Goal: Obtain resource: Obtain resource

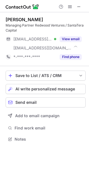
scroll to position [135, 89]
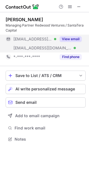
click at [64, 39] on button "View email" at bounding box center [70, 39] width 22 height 6
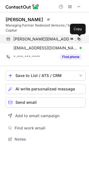
click at [81, 37] on span at bounding box center [79, 39] width 4 height 4
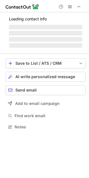
scroll to position [126, 89]
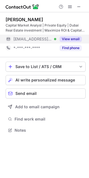
click at [68, 39] on button "View email" at bounding box center [70, 39] width 22 height 6
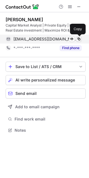
click at [81, 38] on button at bounding box center [79, 39] width 6 height 6
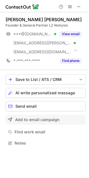
scroll to position [139, 89]
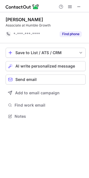
scroll to position [113, 89]
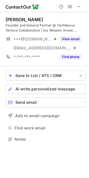
scroll to position [135, 89]
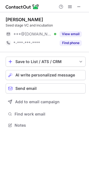
scroll to position [121, 89]
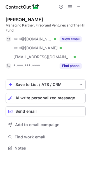
scroll to position [144, 89]
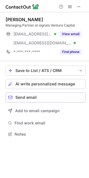
scroll to position [130, 89]
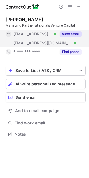
click at [70, 34] on button "View email" at bounding box center [70, 34] width 22 height 6
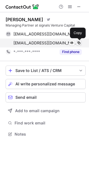
click at [79, 41] on span at bounding box center [79, 43] width 4 height 4
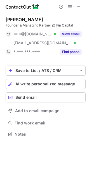
scroll to position [130, 89]
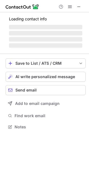
scroll to position [3, 3]
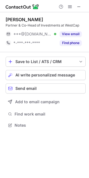
scroll to position [121, 89]
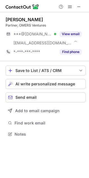
scroll to position [130, 89]
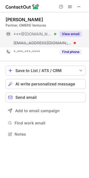
click at [63, 32] on button "View email" at bounding box center [70, 34] width 22 height 6
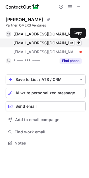
click at [80, 41] on span at bounding box center [79, 43] width 4 height 4
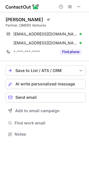
scroll to position [130, 89]
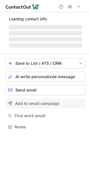
scroll to position [3, 3]
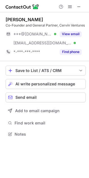
scroll to position [3, 3]
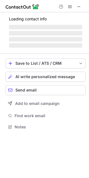
scroll to position [123, 89]
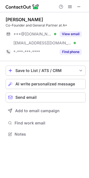
scroll to position [123, 89]
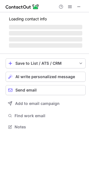
scroll to position [130, 89]
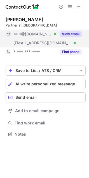
click at [70, 33] on button "View email" at bounding box center [70, 34] width 22 height 6
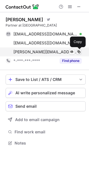
click at [79, 51] on span at bounding box center [79, 52] width 4 height 4
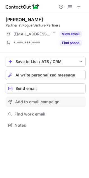
scroll to position [121, 89]
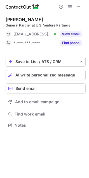
scroll to position [121, 89]
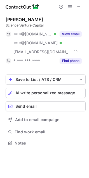
scroll to position [139, 89]
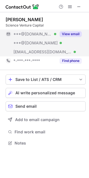
click at [73, 34] on button "View email" at bounding box center [70, 34] width 22 height 6
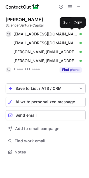
scroll to position [148, 89]
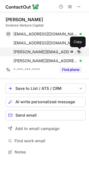
click at [80, 50] on span at bounding box center [79, 52] width 4 height 4
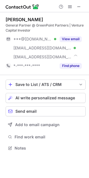
scroll to position [144, 89]
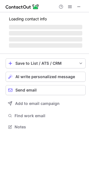
scroll to position [123, 89]
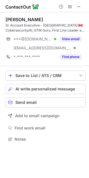
scroll to position [3, 3]
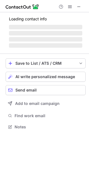
scroll to position [135, 89]
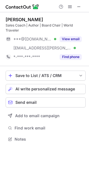
scroll to position [135, 89]
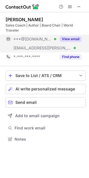
click at [73, 42] on div "View email" at bounding box center [68, 39] width 25 height 9
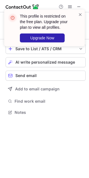
scroll to position [3, 3]
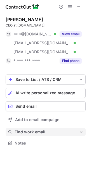
scroll to position [139, 89]
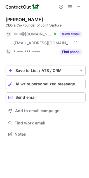
scroll to position [130, 89]
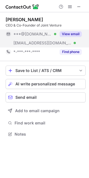
click at [70, 34] on button "View email" at bounding box center [70, 34] width 22 height 6
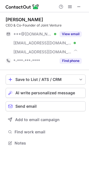
scroll to position [139, 89]
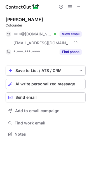
scroll to position [130, 89]
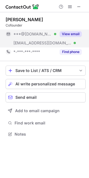
click at [73, 33] on button "View email" at bounding box center [70, 34] width 22 height 6
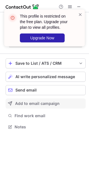
scroll to position [123, 89]
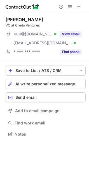
scroll to position [130, 89]
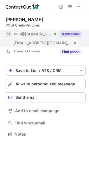
click at [71, 30] on div "View email" at bounding box center [68, 34] width 25 height 9
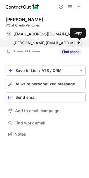
click at [79, 42] on span at bounding box center [79, 43] width 4 height 4
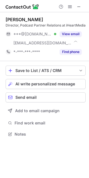
scroll to position [130, 89]
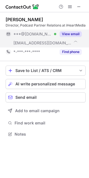
click at [68, 33] on button "View email" at bounding box center [70, 34] width 22 height 6
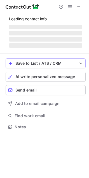
scroll to position [121, 89]
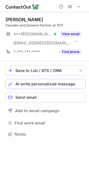
scroll to position [130, 89]
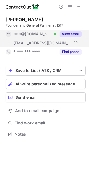
click at [70, 35] on button "View email" at bounding box center [70, 34] width 22 height 6
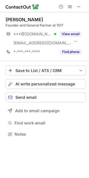
scroll to position [130, 89]
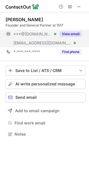
click at [66, 35] on button "View email" at bounding box center [70, 34] width 22 height 6
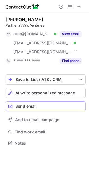
scroll to position [139, 89]
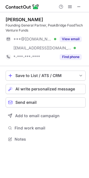
scroll to position [135, 89]
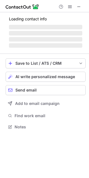
scroll to position [121, 89]
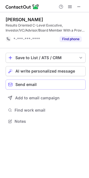
scroll to position [118, 89]
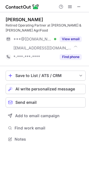
scroll to position [135, 89]
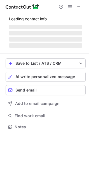
scroll to position [130, 89]
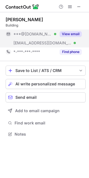
click at [66, 34] on button "View email" at bounding box center [70, 34] width 22 height 6
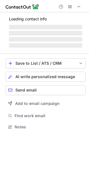
scroll to position [144, 89]
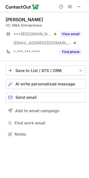
scroll to position [130, 89]
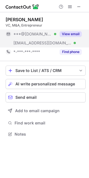
click at [72, 34] on button "View email" at bounding box center [70, 34] width 22 height 6
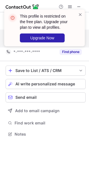
scroll to position [123, 89]
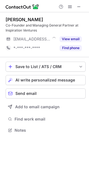
scroll to position [126, 89]
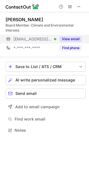
click at [67, 37] on button "View email" at bounding box center [70, 39] width 22 height 6
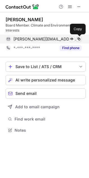
click at [80, 37] on span at bounding box center [79, 39] width 4 height 4
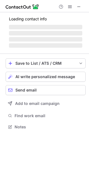
scroll to position [135, 89]
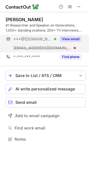
click at [72, 39] on button "View email" at bounding box center [70, 39] width 22 height 6
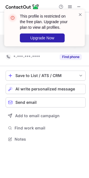
scroll to position [126, 89]
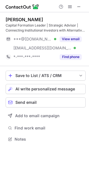
scroll to position [135, 89]
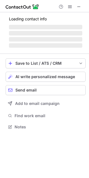
scroll to position [126, 89]
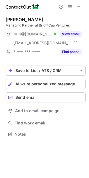
scroll to position [130, 89]
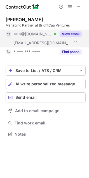
click at [70, 34] on button "View email" at bounding box center [70, 34] width 22 height 6
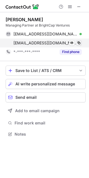
click at [80, 42] on span at bounding box center [79, 43] width 4 height 4
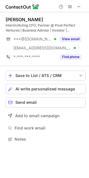
scroll to position [135, 89]
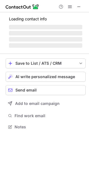
scroll to position [130, 89]
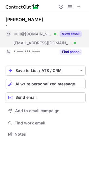
click at [73, 33] on button "View email" at bounding box center [70, 34] width 22 height 6
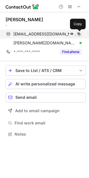
click at [79, 32] on span at bounding box center [79, 34] width 4 height 4
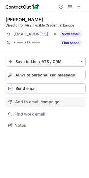
scroll to position [121, 89]
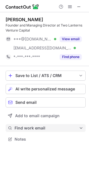
scroll to position [135, 89]
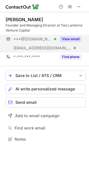
click at [70, 38] on button "View email" at bounding box center [70, 39] width 22 height 6
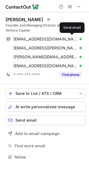
scroll to position [153, 89]
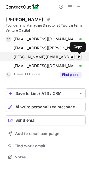
click at [79, 56] on span at bounding box center [79, 57] width 4 height 4
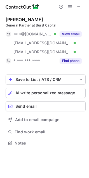
scroll to position [139, 89]
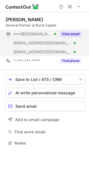
click at [75, 34] on button "View email" at bounding box center [70, 34] width 22 height 6
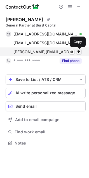
click at [79, 51] on span at bounding box center [79, 52] width 4 height 4
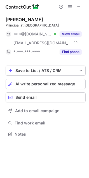
scroll to position [130, 89]
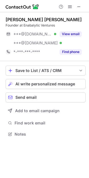
scroll to position [130, 89]
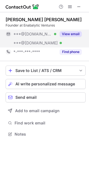
click at [71, 32] on button "View email" at bounding box center [70, 34] width 22 height 6
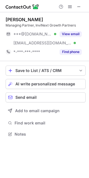
scroll to position [123, 89]
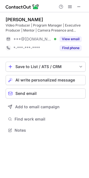
scroll to position [126, 89]
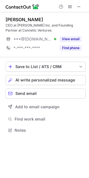
scroll to position [126, 89]
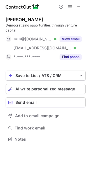
scroll to position [135, 89]
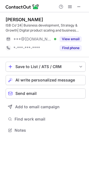
scroll to position [126, 89]
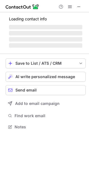
scroll to position [135, 89]
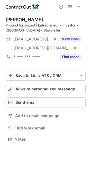
scroll to position [3, 3]
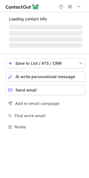
scroll to position [123, 89]
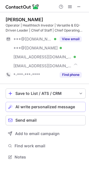
scroll to position [153, 89]
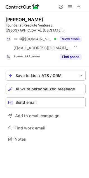
scroll to position [135, 89]
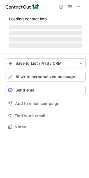
scroll to position [130, 89]
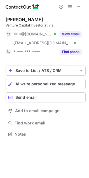
scroll to position [3, 3]
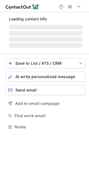
scroll to position [123, 89]
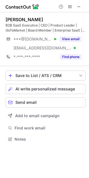
scroll to position [135, 89]
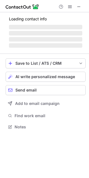
scroll to position [148, 89]
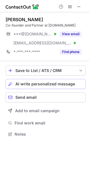
scroll to position [130, 89]
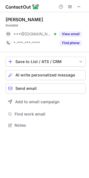
scroll to position [121, 89]
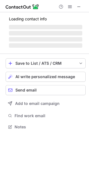
scroll to position [135, 89]
